Goal: Task Accomplishment & Management: Use online tool/utility

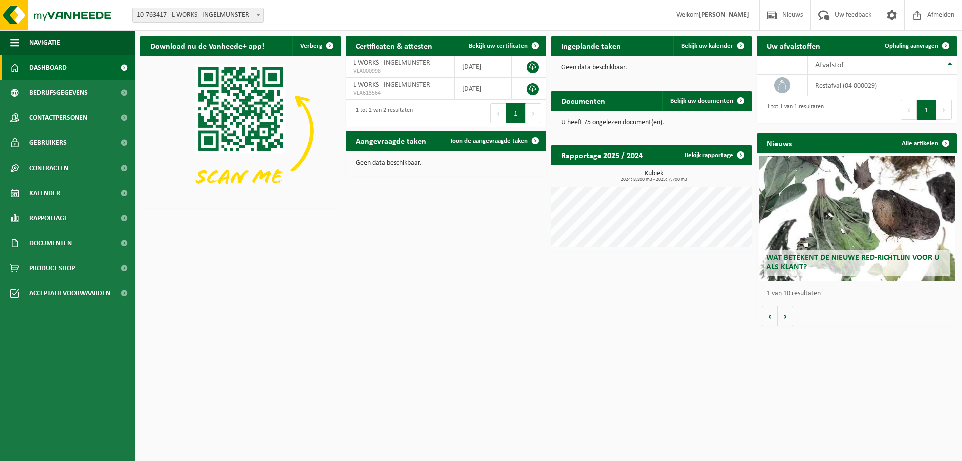
click at [213, 14] on span "10-763417 - L WORKS - INGELMUNSTER" at bounding box center [198, 15] width 130 height 14
click at [212, 13] on span "10-763417 - L WORKS - INGELMUNSTER" at bounding box center [198, 15] width 130 height 14
click at [58, 71] on span "Dashboard" at bounding box center [48, 67] width 38 height 25
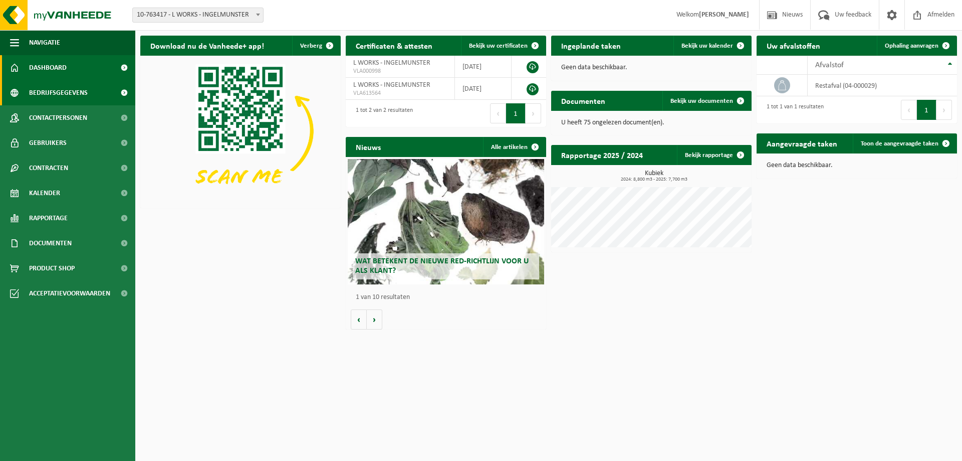
click at [63, 93] on span "Bedrijfsgegevens" at bounding box center [58, 92] width 59 height 25
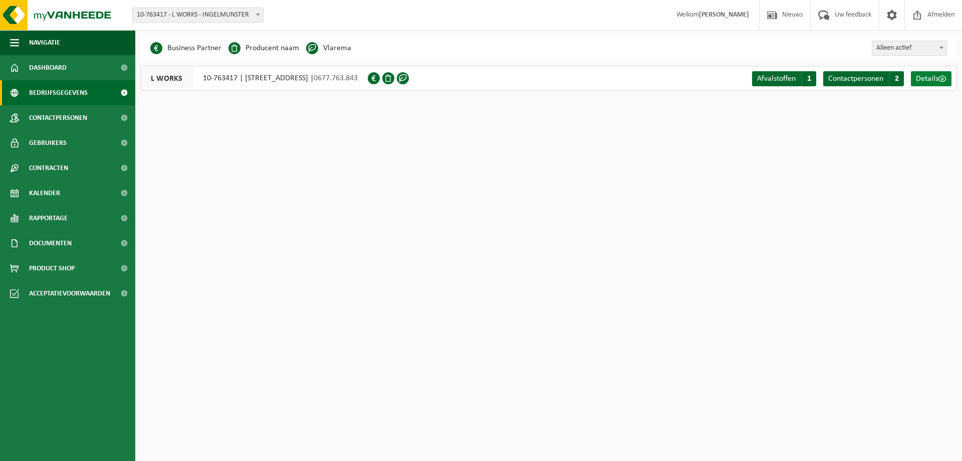
click at [938, 81] on span "Details" at bounding box center [927, 79] width 23 height 8
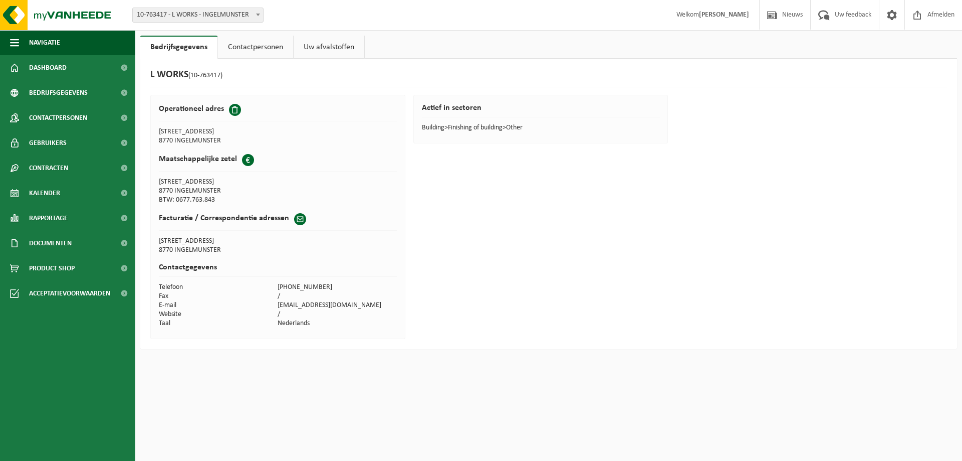
click at [234, 108] on span at bounding box center [235, 110] width 12 height 12
click at [258, 48] on link "Contactpersonen" at bounding box center [255, 47] width 75 height 23
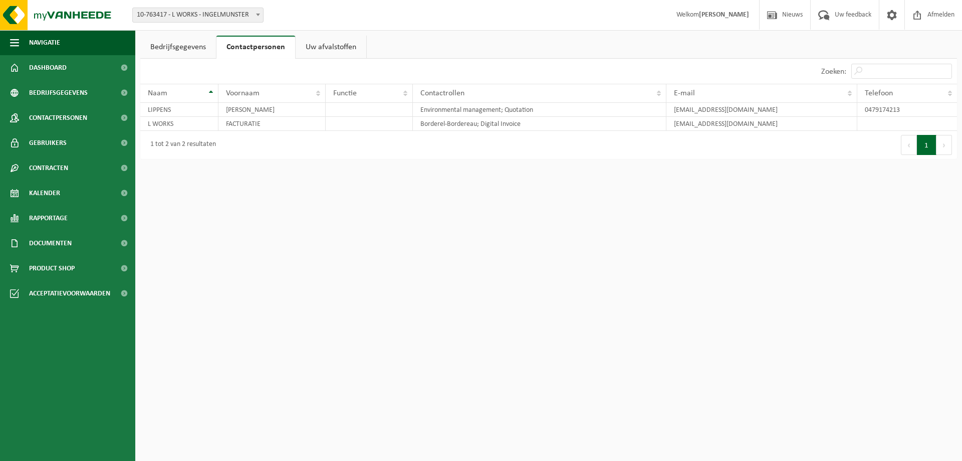
click at [318, 44] on link "Uw afvalstoffen" at bounding box center [331, 47] width 71 height 23
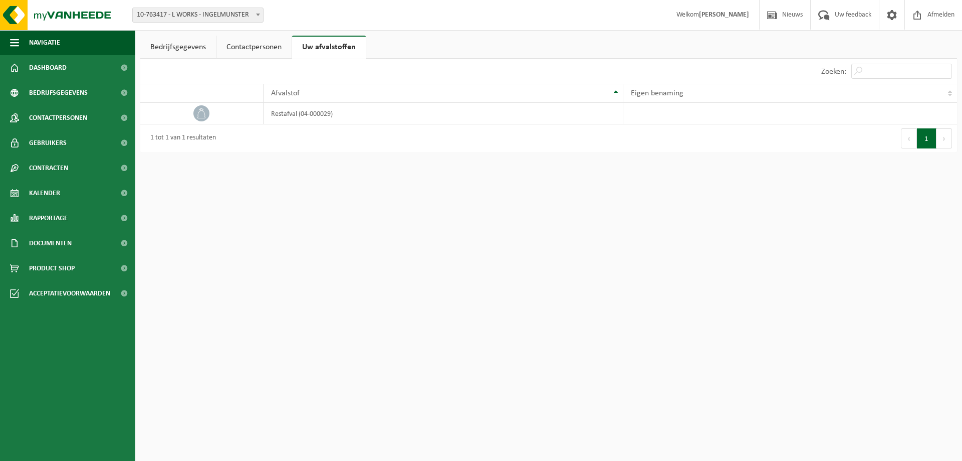
click at [180, 43] on link "Bedrijfsgegevens" at bounding box center [178, 47] width 76 height 23
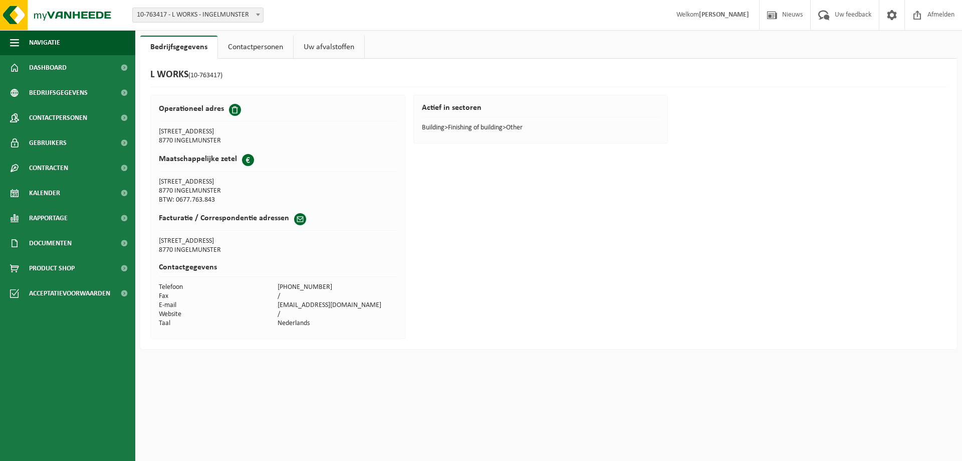
click at [234, 110] on span at bounding box center [235, 110] width 12 height 12
click at [193, 137] on td "8770 INGELMUNSTER" at bounding box center [218, 140] width 119 height 9
click at [194, 131] on td "SCHRIJNWERKERSSTRAAT 2" at bounding box center [218, 131] width 119 height 9
click at [259, 49] on link "Contactpersonen" at bounding box center [255, 47] width 75 height 23
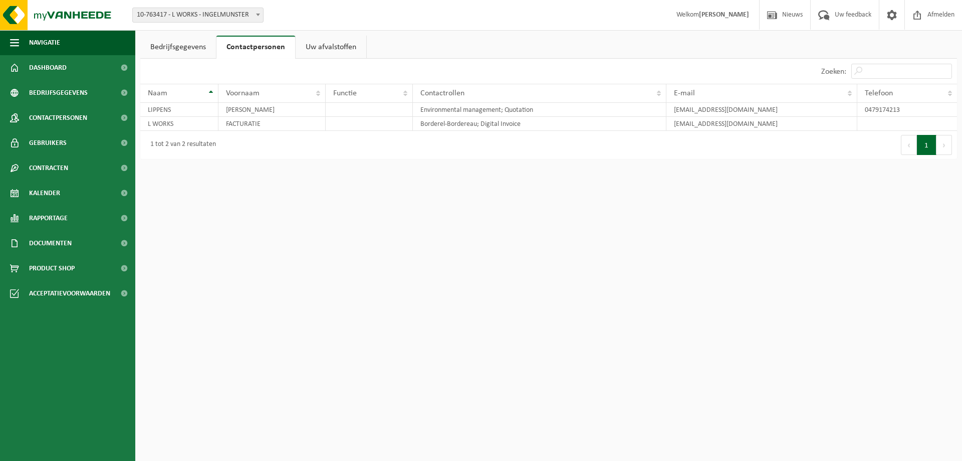
click at [338, 47] on link "Uw afvalstoffen" at bounding box center [331, 47] width 71 height 23
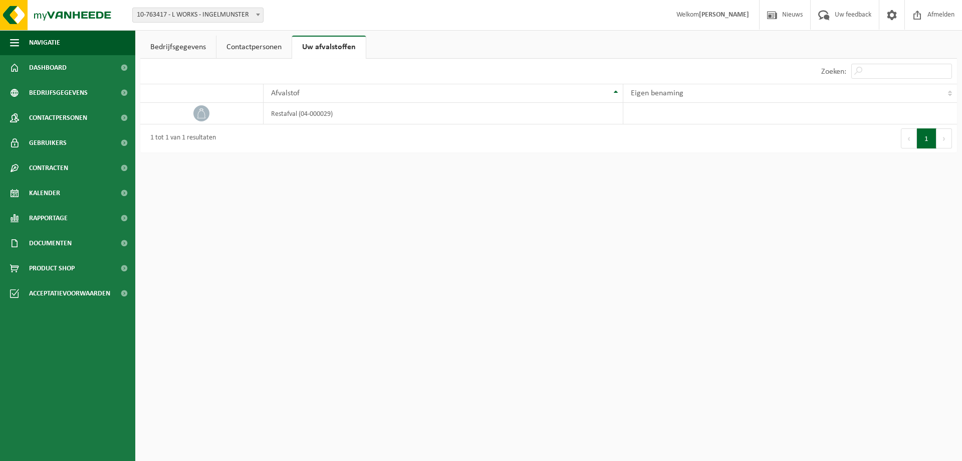
click at [191, 45] on link "Bedrijfsgegevens" at bounding box center [178, 47] width 76 height 23
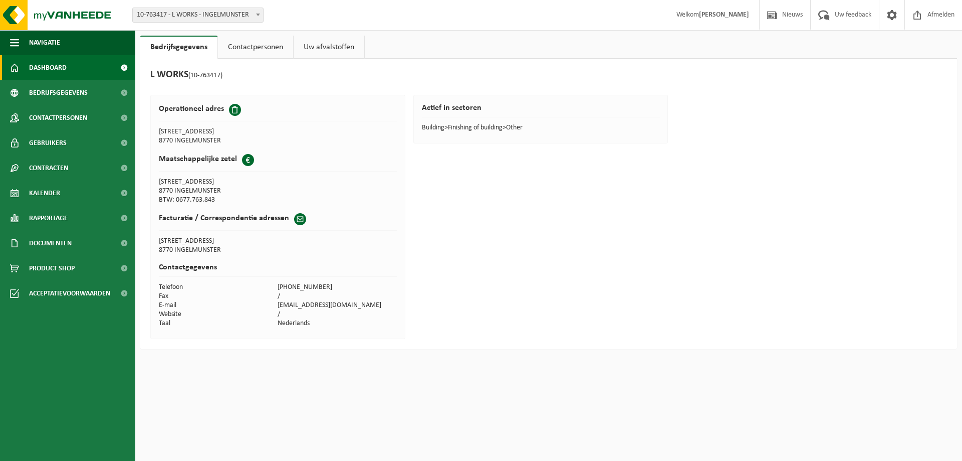
click at [52, 69] on span "Dashboard" at bounding box center [48, 67] width 38 height 25
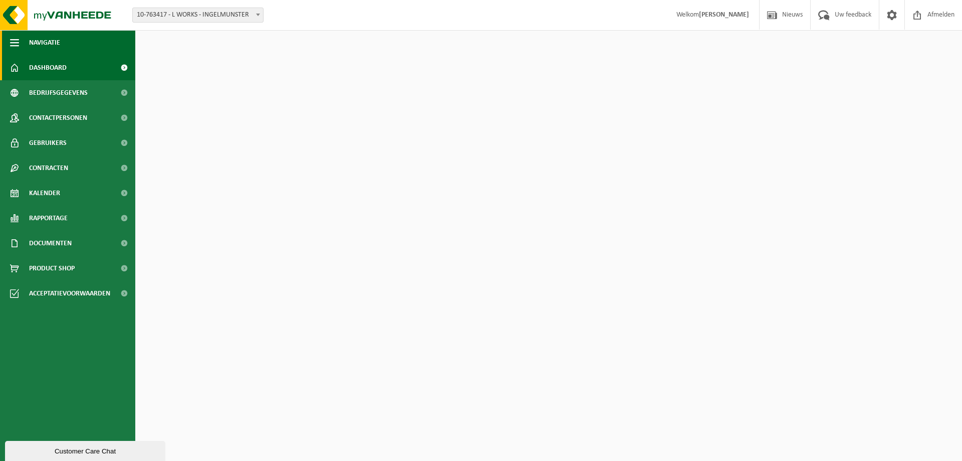
click at [17, 40] on span "button" at bounding box center [14, 42] width 9 height 25
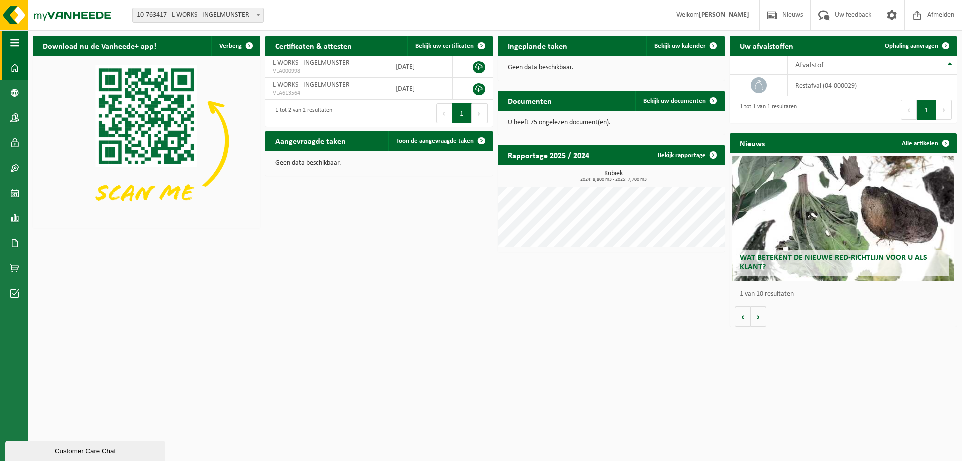
click at [17, 40] on span "button" at bounding box center [14, 42] width 9 height 25
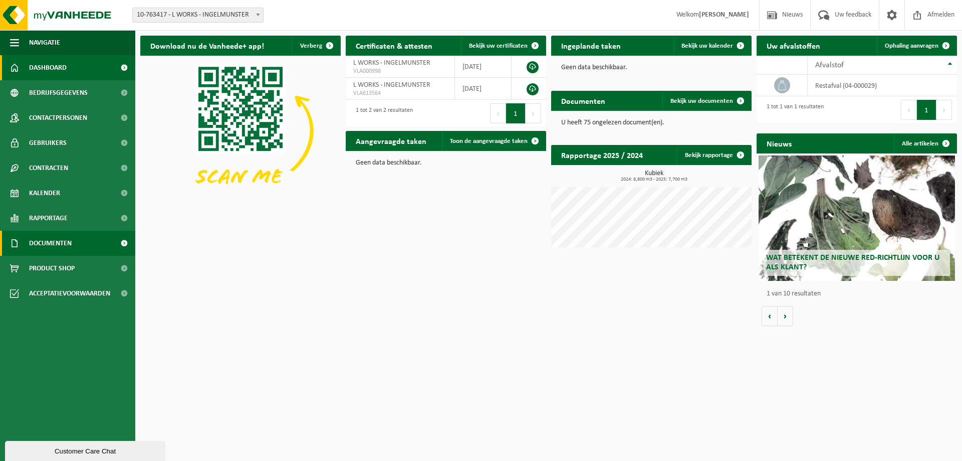
click at [66, 245] on span "Documenten" at bounding box center [50, 243] width 43 height 25
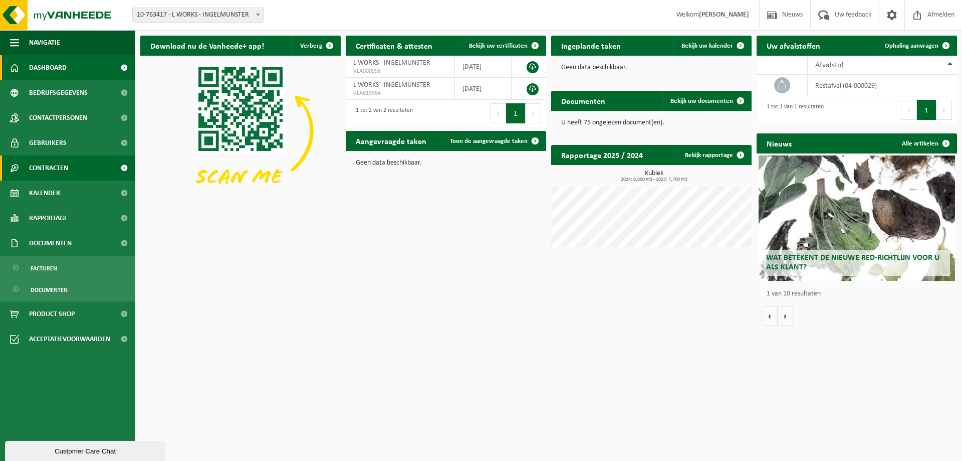
click at [67, 165] on span "Contracten" at bounding box center [48, 167] width 39 height 25
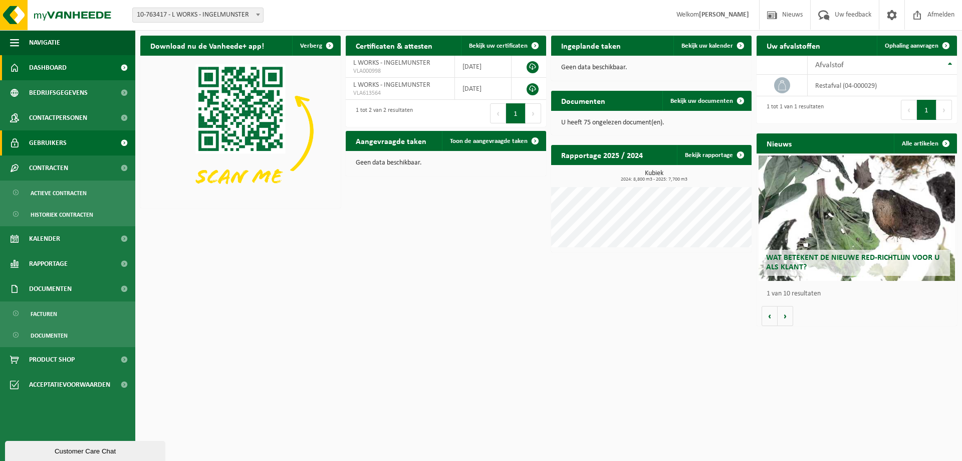
click at [64, 139] on span "Gebruikers" at bounding box center [48, 142] width 38 height 25
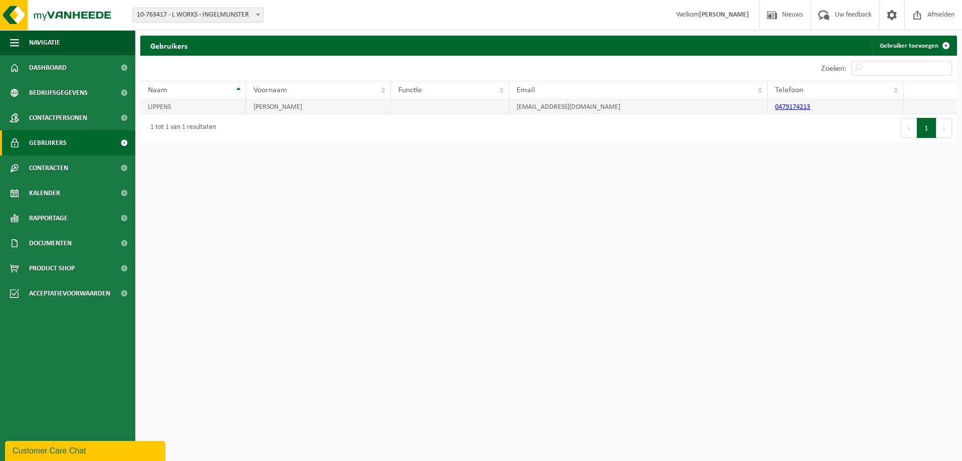
click at [566, 109] on td "facturatielworks@telenet.be" at bounding box center [638, 107] width 259 height 14
click at [53, 120] on span "Contactpersonen" at bounding box center [58, 117] width 58 height 25
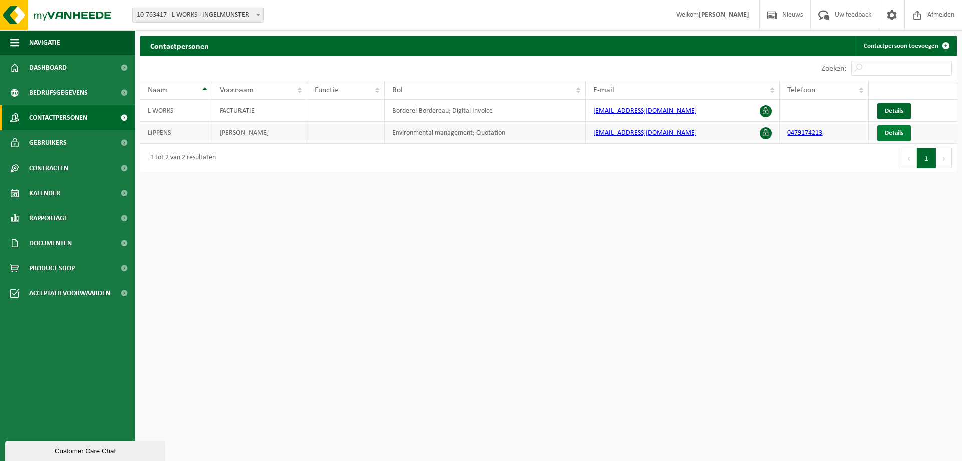
click at [892, 135] on span "Details" at bounding box center [894, 133] width 19 height 7
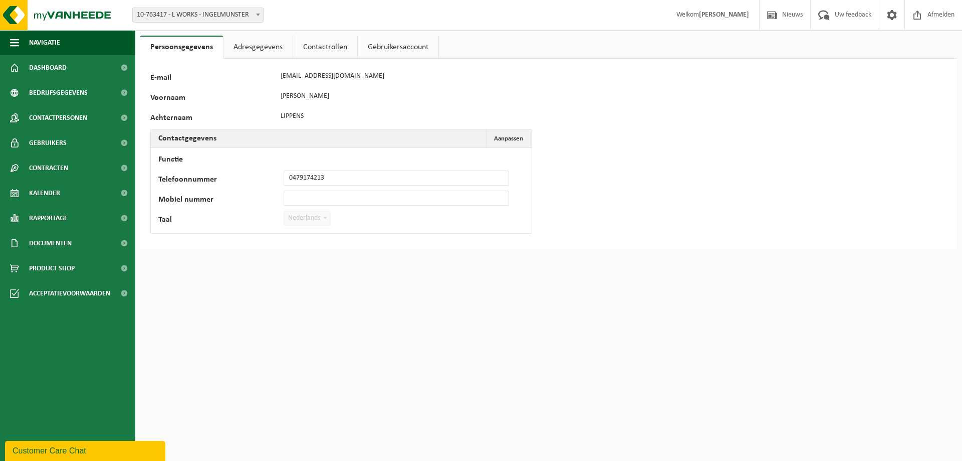
click at [252, 46] on link "Adresgegevens" at bounding box center [257, 47] width 69 height 23
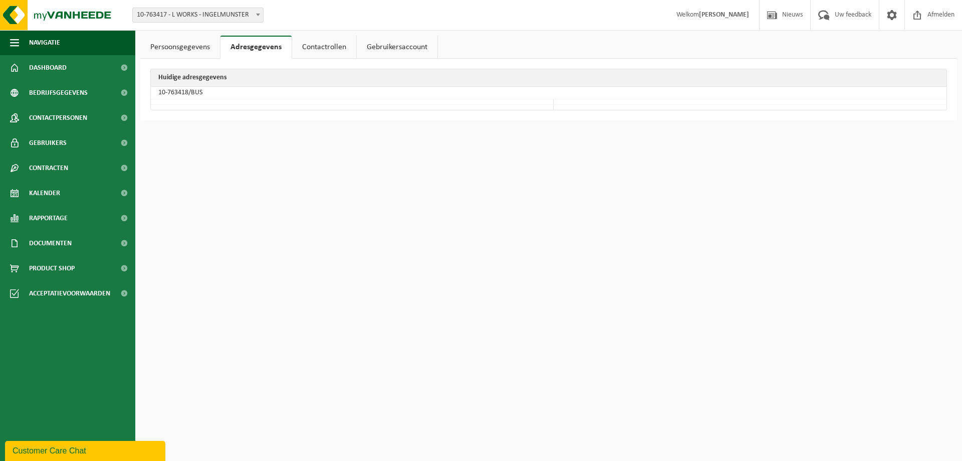
click at [183, 50] on link "Persoonsgegevens" at bounding box center [180, 47] width 80 height 23
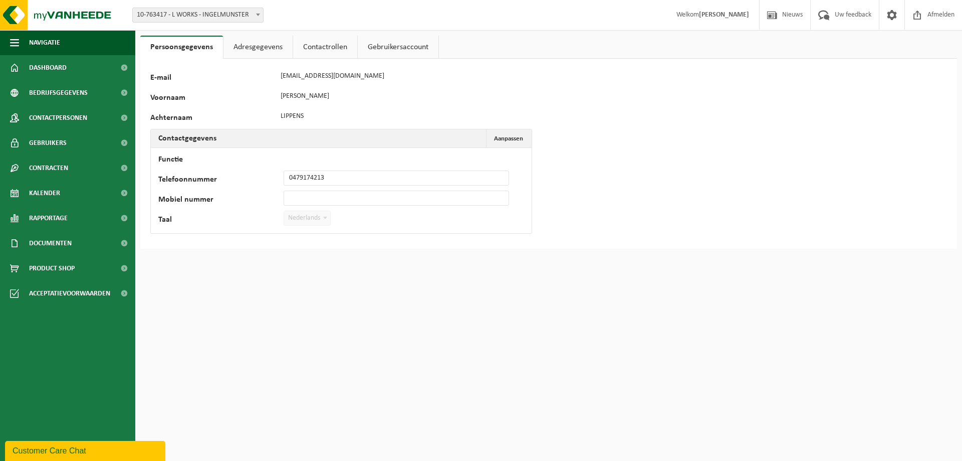
click at [324, 46] on link "Contactrollen" at bounding box center [325, 47] width 64 height 23
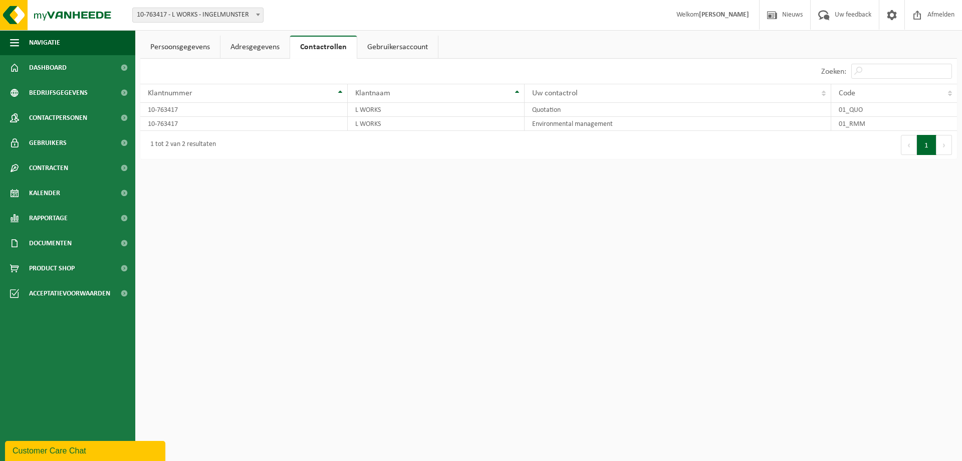
click at [387, 49] on link "Gebruikersaccount" at bounding box center [397, 47] width 81 height 23
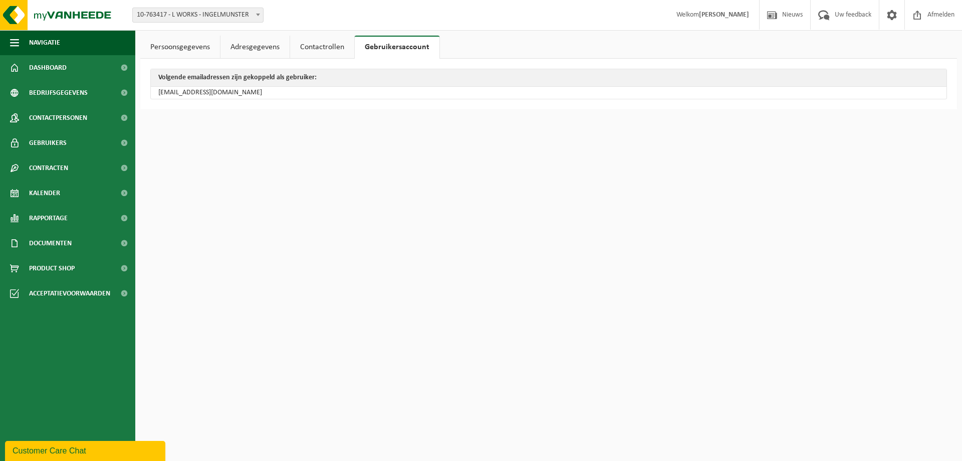
click at [193, 46] on link "Persoonsgegevens" at bounding box center [180, 47] width 80 height 23
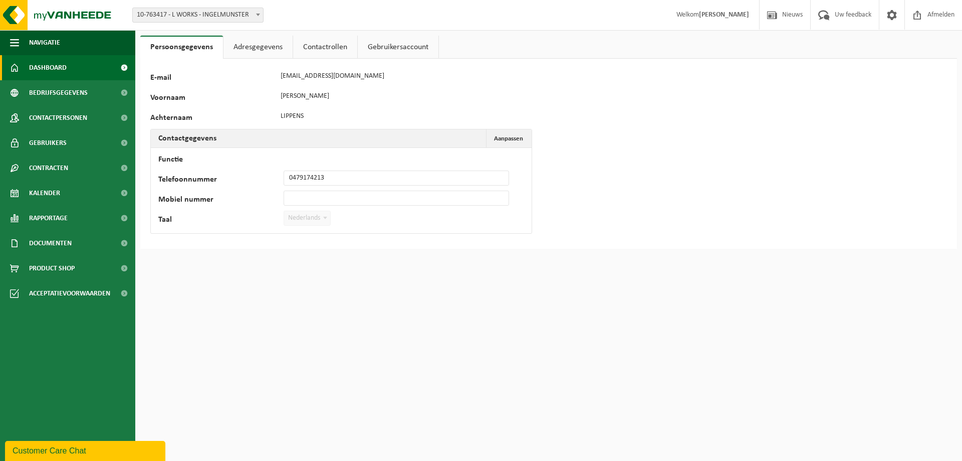
click at [55, 68] on span "Dashboard" at bounding box center [48, 67] width 38 height 25
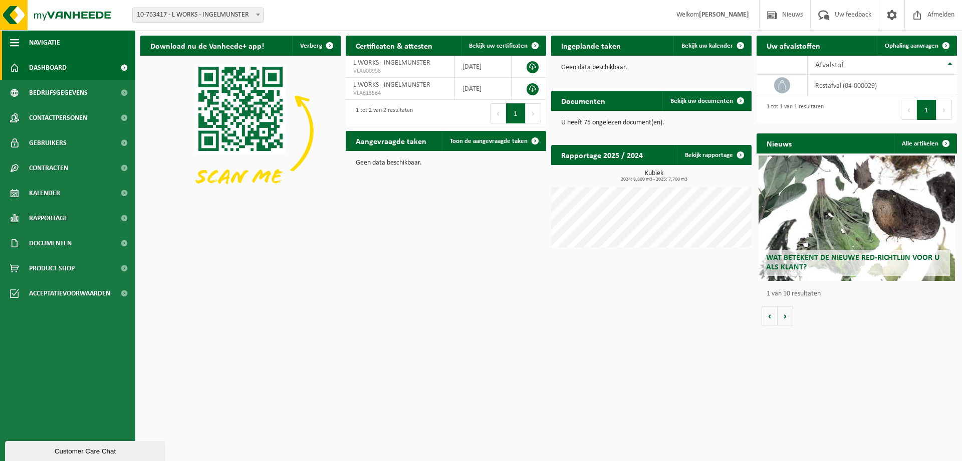
click at [43, 43] on span "Navigatie" at bounding box center [44, 42] width 31 height 25
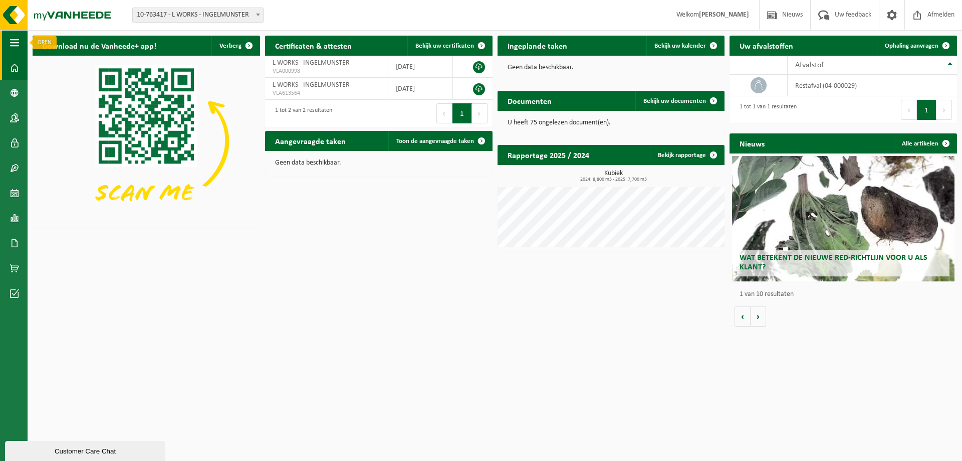
click at [11, 46] on span "button" at bounding box center [14, 42] width 9 height 25
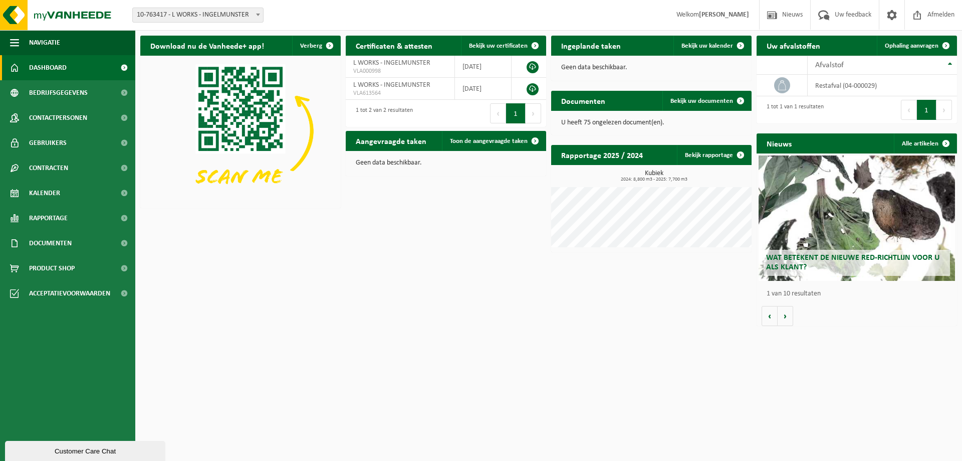
click at [46, 67] on span "Dashboard" at bounding box center [48, 67] width 38 height 25
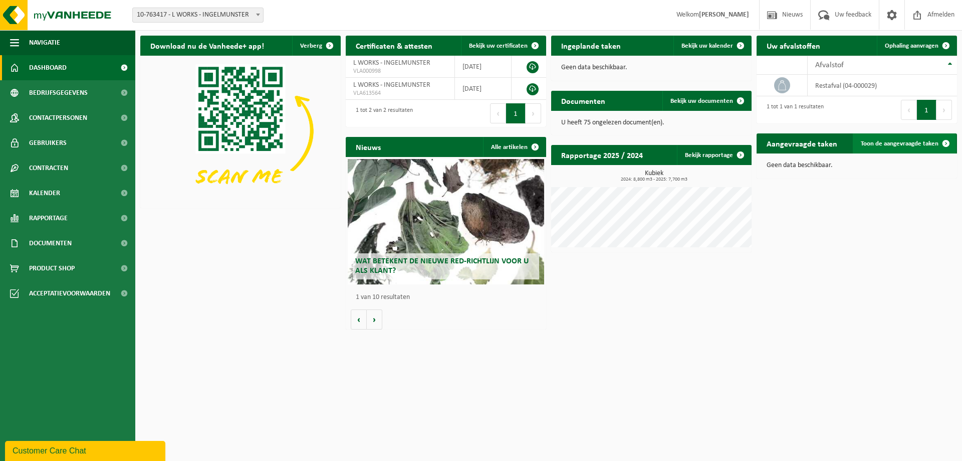
click at [917, 144] on span "Toon de aangevraagde taken" at bounding box center [900, 143] width 78 height 7
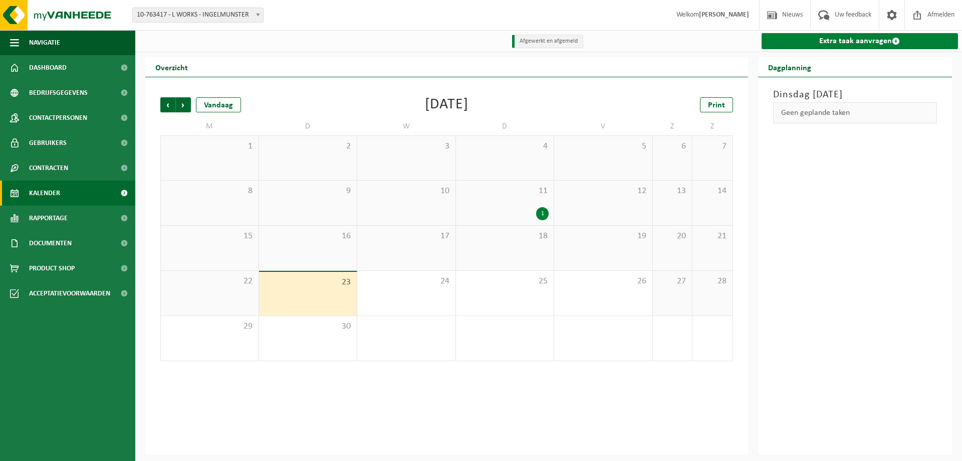
click at [878, 40] on link "Extra taak aanvragen" at bounding box center [860, 41] width 197 height 16
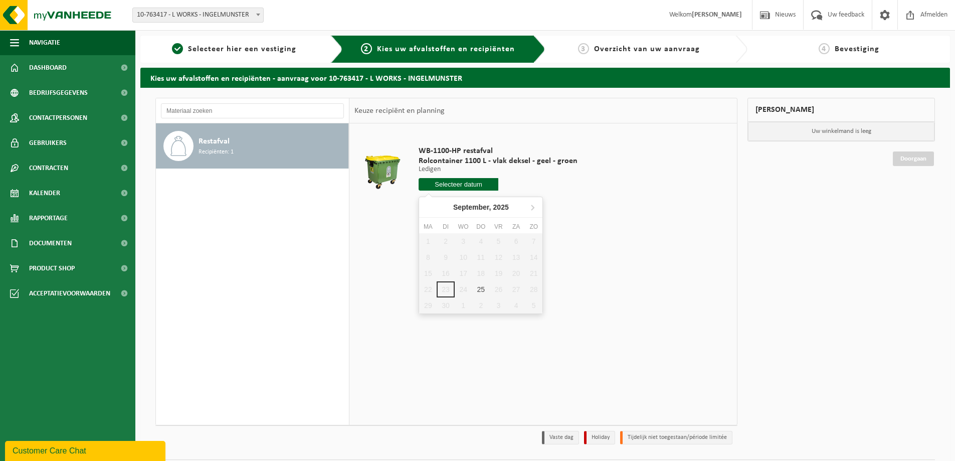
click at [467, 189] on input "text" at bounding box center [458, 184] width 80 height 13
click at [479, 291] on div "25" at bounding box center [481, 289] width 18 height 16
type input "Van [DATE]"
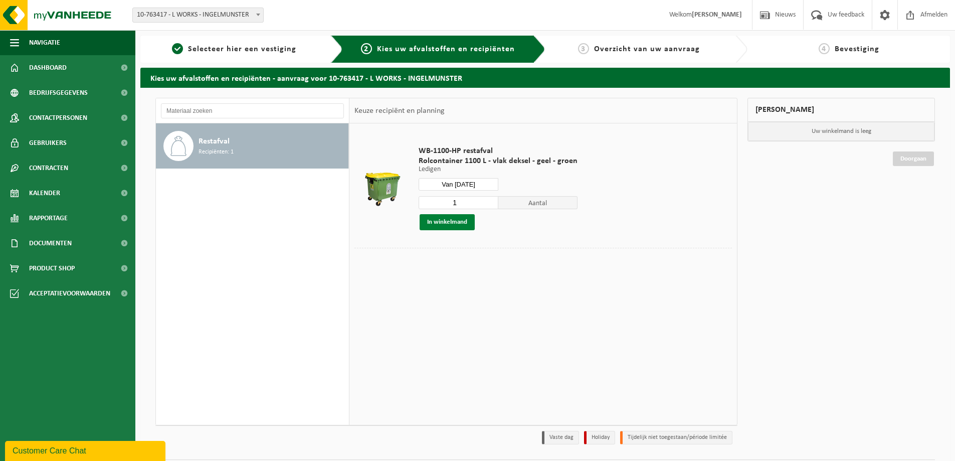
click at [449, 224] on button "In winkelmand" at bounding box center [446, 222] width 55 height 16
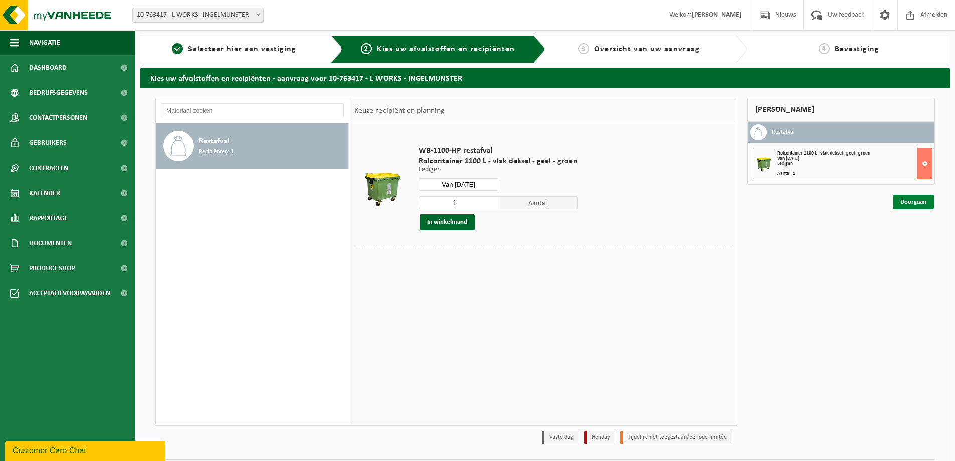
click at [910, 202] on link "Doorgaan" at bounding box center [912, 201] width 41 height 15
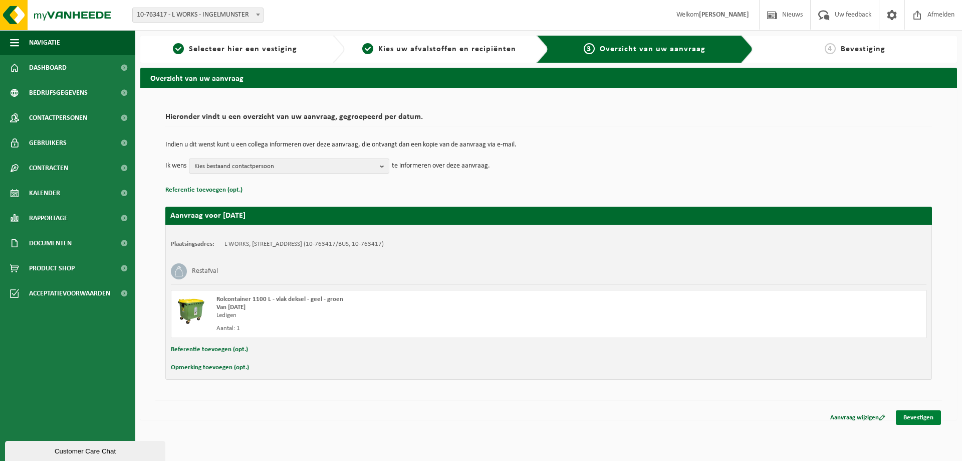
click at [903, 417] on link "Bevestigen" at bounding box center [918, 417] width 45 height 15
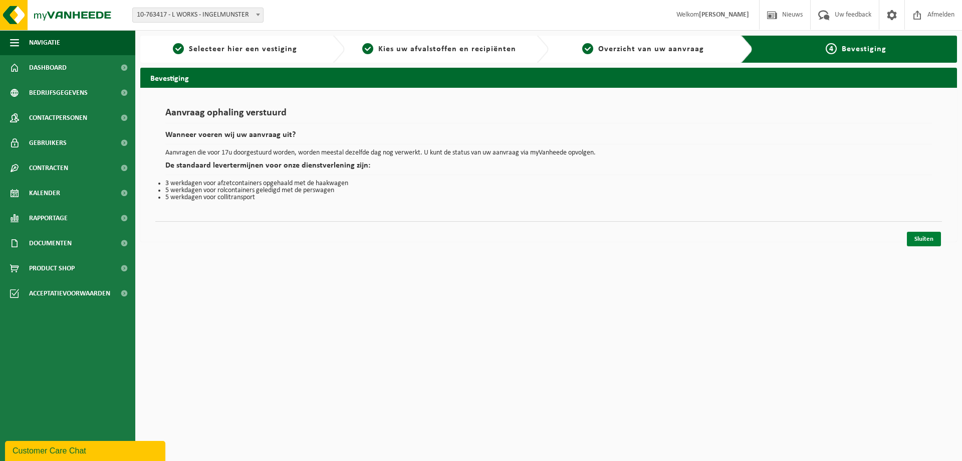
click at [930, 238] on link "Sluiten" at bounding box center [924, 239] width 34 height 15
